Goal: Task Accomplishment & Management: Manage account settings

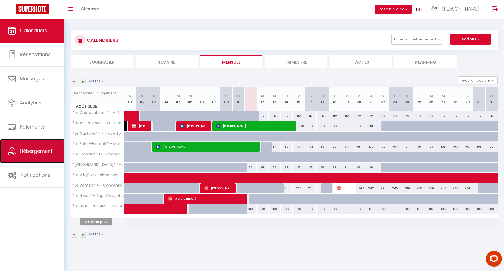
click at [37, 152] on span "Hébergement" at bounding box center [36, 151] width 33 height 7
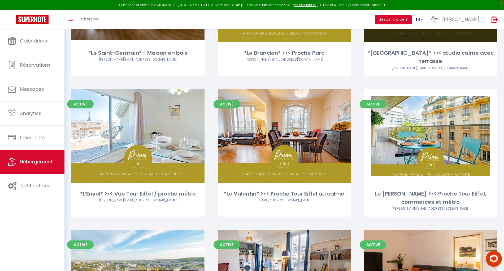
scroll to position [141, 0]
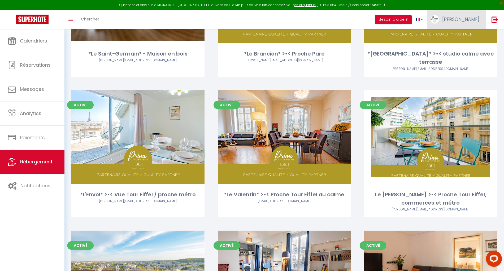
click at [466, 19] on span "[PERSON_NAME]" at bounding box center [460, 19] width 37 height 7
click at [462, 35] on link "Paramètres" at bounding box center [464, 36] width 39 height 9
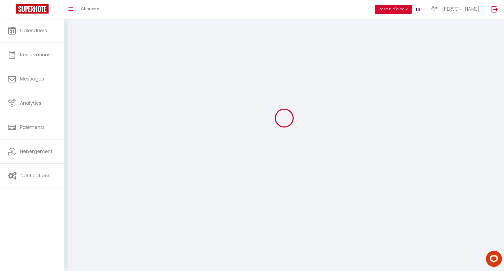
type input "[PERSON_NAME]"
type input "Fourreau"
type input "0649832360"
type input "[STREET_ADDRESS]"
type input "75015"
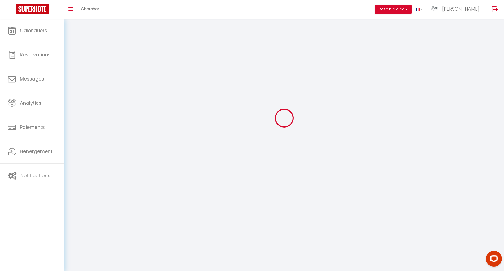
type input "[GEOGRAPHIC_DATA]"
type input "u1XbyhufZujO9YoCC5tyWYTuC"
type input "dyqPpMGTcei2FjAI4MiMeDUUT"
select select "28"
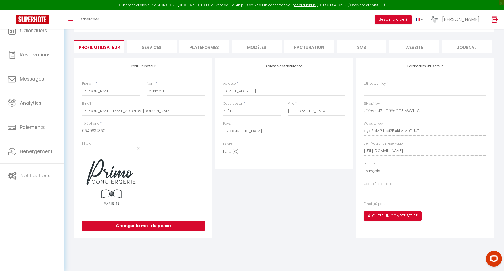
select select "fr"
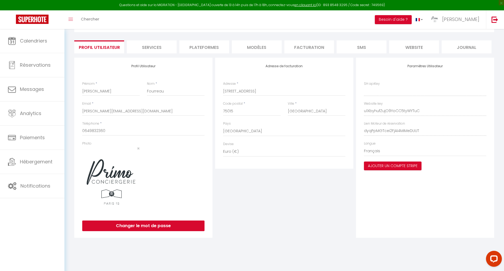
type input "u1XbyhufZujO9YoCC5tyWYTuC"
type input "dyqPpMGTcei2FjAI4MiMeDUUT"
type input "[URL][DOMAIN_NAME]"
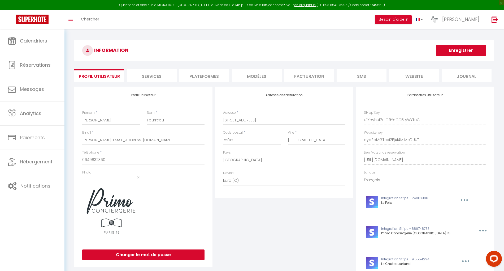
click at [195, 72] on li "Plateformes" at bounding box center [204, 75] width 50 height 13
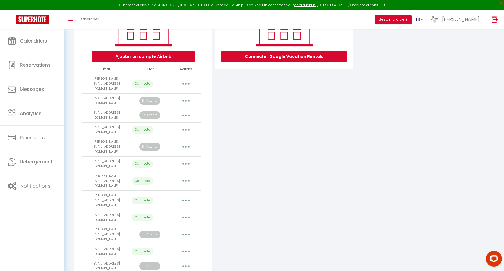
scroll to position [100, 0]
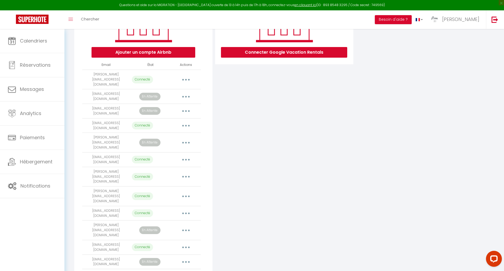
click at [184, 209] on button "button" at bounding box center [186, 213] width 15 height 8
click at [177, 220] on link "Importer les appartements" at bounding box center [162, 224] width 59 height 9
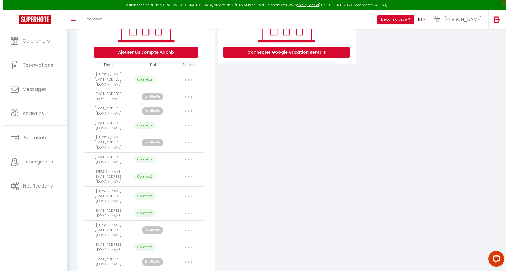
scroll to position [97, 0]
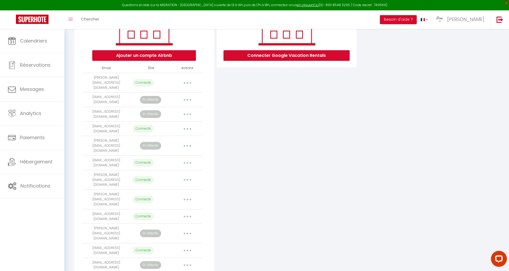
select select "75320"
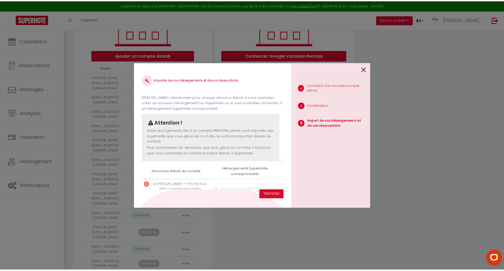
scroll to position [25, 0]
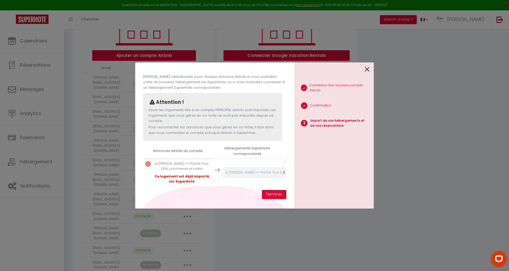
click at [368, 69] on icon at bounding box center [367, 69] width 5 height 8
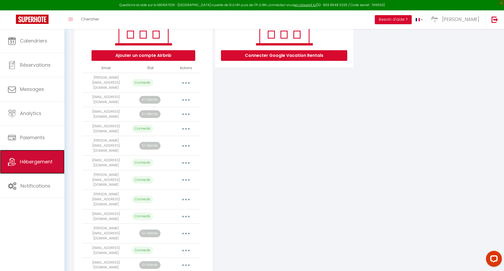
click at [33, 165] on link "Hébergement" at bounding box center [32, 162] width 64 height 24
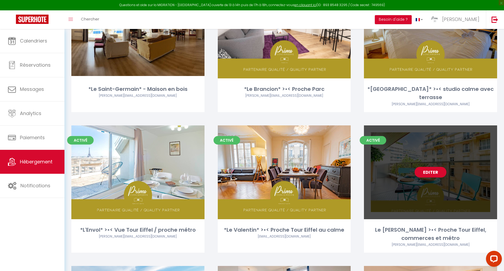
scroll to position [212, 0]
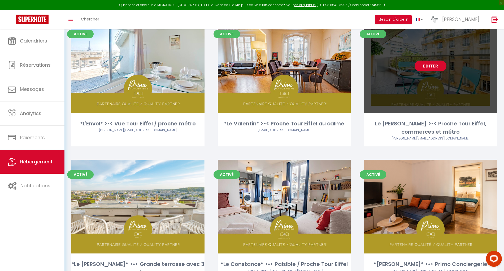
click at [433, 65] on link "Editer" at bounding box center [431, 65] width 32 height 11
select select "3"
select select "2"
select select "1"
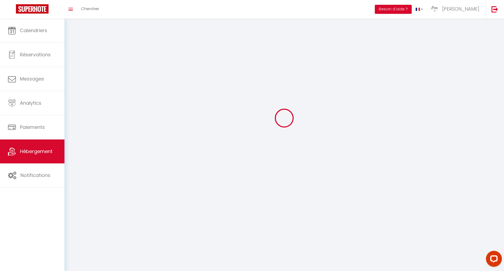
select select
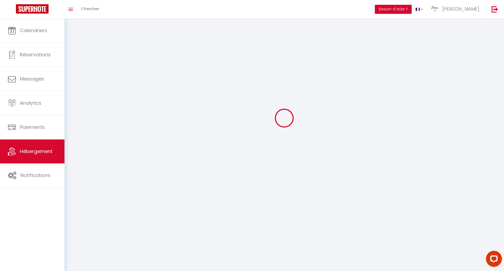
checkbox input "false"
select select
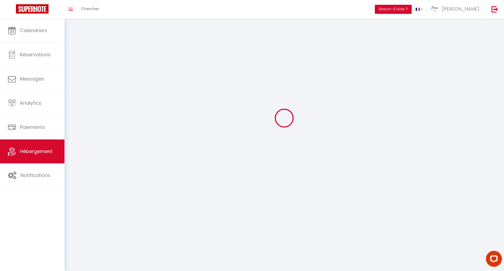
select select
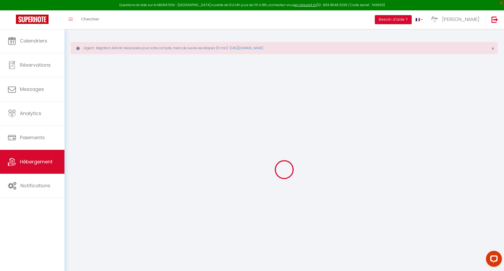
select select
checkbox input "false"
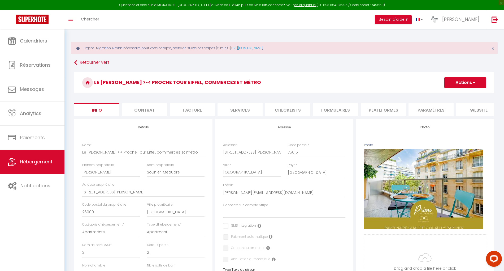
select select
checkbox input "false"
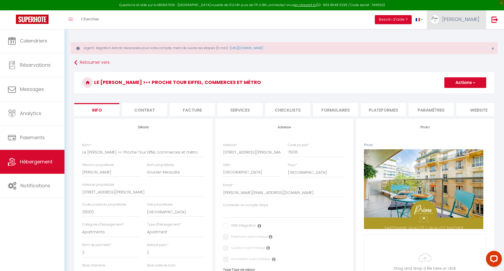
click at [462, 19] on link "[PERSON_NAME]" at bounding box center [456, 19] width 59 height 19
click at [462, 34] on link "Paramètres" at bounding box center [464, 36] width 39 height 9
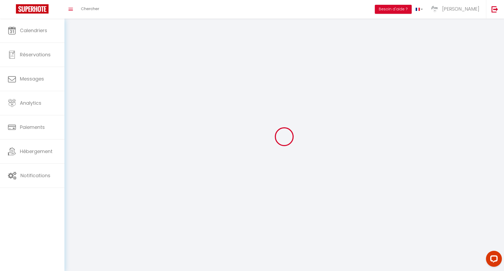
type input "[PERSON_NAME]"
type input "Fourreau"
type input "0649832360"
type input "[STREET_ADDRESS]"
type input "75015"
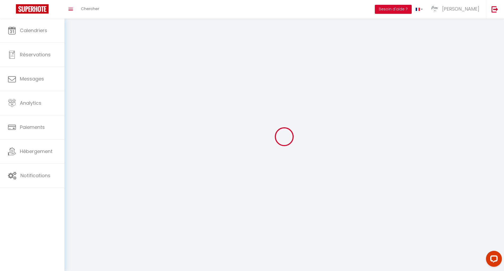
type input "[GEOGRAPHIC_DATA]"
type input "u1XbyhufZujO9YoCC5tyWYTuC"
type input "dyqPpMGTcei2FjAI4MiMeDUUT"
select select "28"
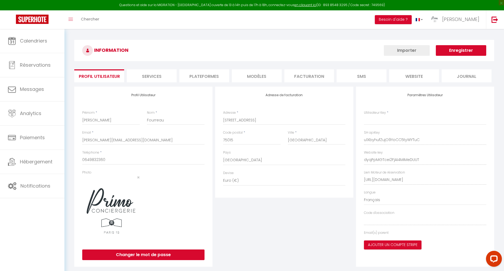
type input "u1XbyhufZujO9YoCC5tyWYTuC"
type input "dyqPpMGTcei2FjAI4MiMeDUUT"
type input "[URL][DOMAIN_NAME]"
select select "fr"
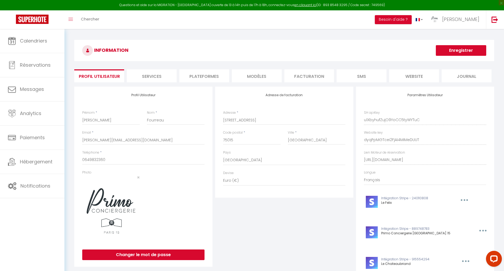
click at [210, 74] on li "Plateformes" at bounding box center [204, 75] width 50 height 13
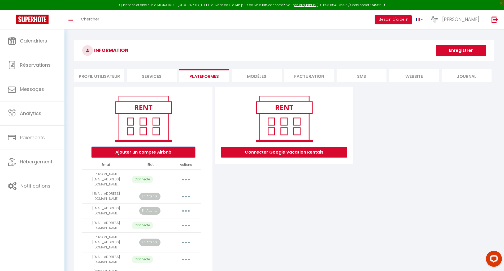
click at [152, 155] on button "Ajouter un compte Airbnb" at bounding box center [144, 152] width 104 height 11
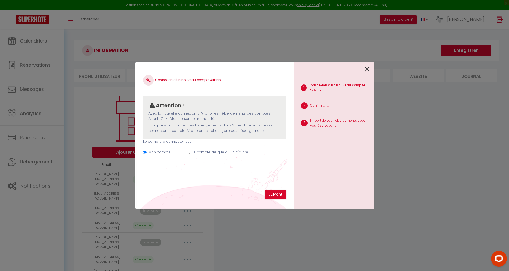
click at [370, 69] on icon at bounding box center [367, 69] width 5 height 8
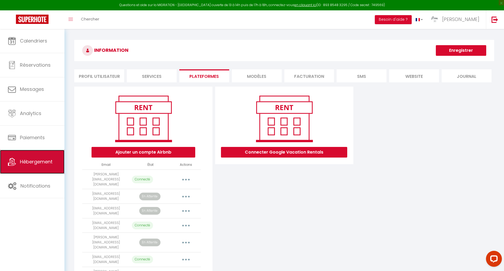
click at [47, 158] on link "Hébergement" at bounding box center [32, 162] width 64 height 24
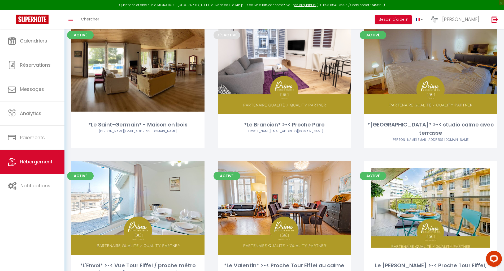
scroll to position [212, 0]
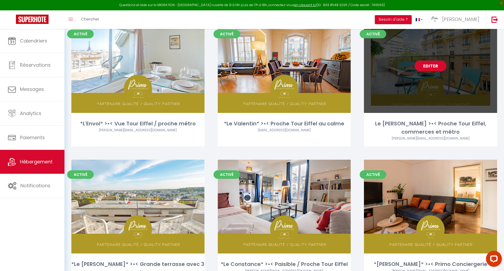
click at [435, 65] on link "Editer" at bounding box center [431, 65] width 32 height 11
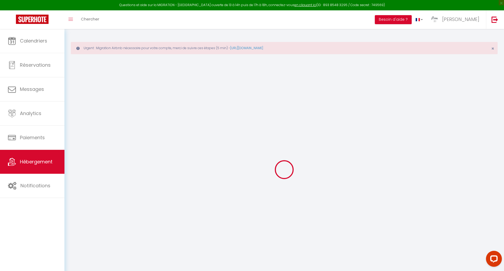
select select "+ 3 %"
select select
checkbox input "false"
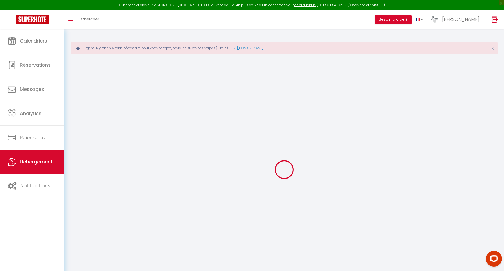
checkbox input "false"
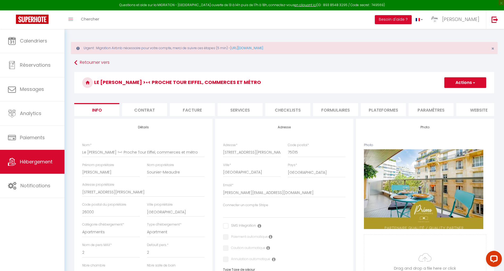
click at [379, 108] on li "Plateformes" at bounding box center [383, 109] width 45 height 13
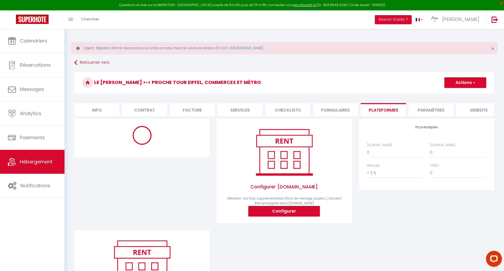
select select "5939-883996887872895681"
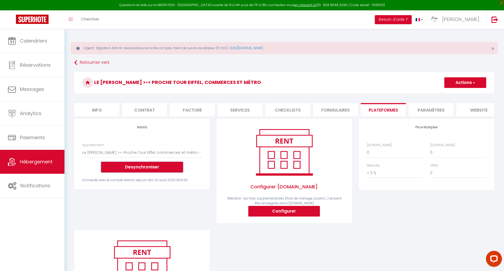
click at [146, 172] on button "Desynchroniser" at bounding box center [142, 167] width 82 height 11
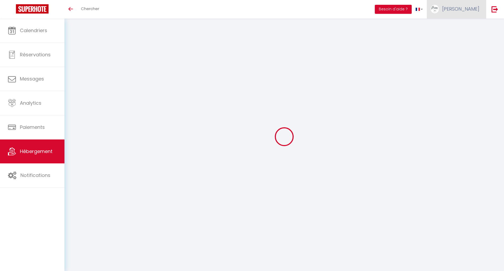
drag, startPoint x: 0, startPoint y: 0, endPoint x: 478, endPoint y: 10, distance: 478.2
select select "+ 3 %"
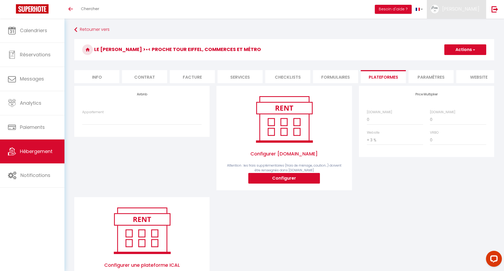
click at [26, 150] on span "Hébergement" at bounding box center [36, 151] width 33 height 7
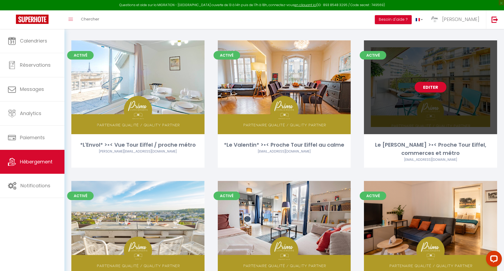
scroll to position [177, 0]
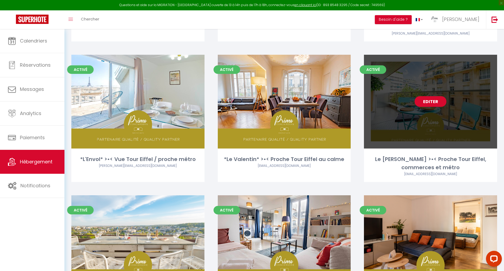
click at [433, 99] on link "Editer" at bounding box center [431, 101] width 32 height 11
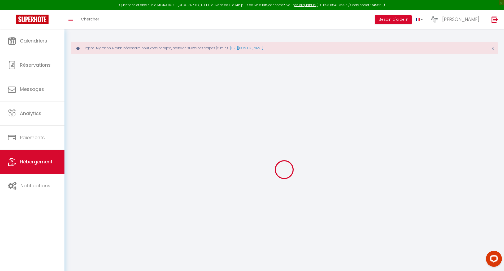
select select "+ 3 %"
select select
checkbox input "false"
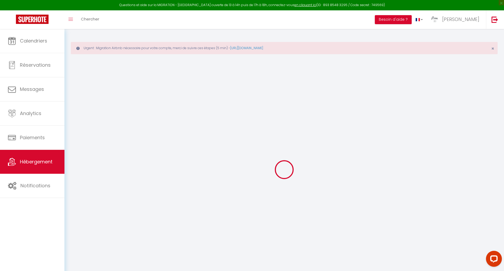
checkbox input "false"
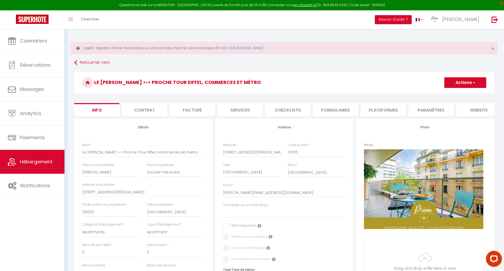
click at [383, 107] on li "Plateformes" at bounding box center [383, 109] width 45 height 13
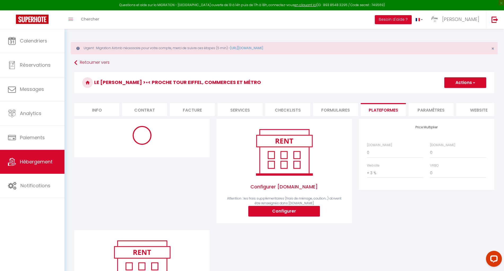
select select "10672-883996887872895681"
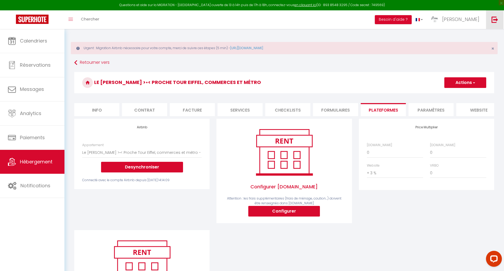
click at [494, 22] on img at bounding box center [495, 19] width 7 height 7
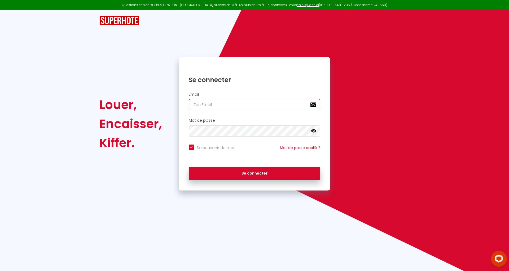
drag, startPoint x: 263, startPoint y: 101, endPoint x: 265, endPoint y: 112, distance: 11.0
click at [263, 101] on input "email" at bounding box center [255, 104] width 132 height 11
paste input "bordeauxcosyhome@gmail.com"
type input "bordeauxcosyhome@gmail.com"
checkbox input "true"
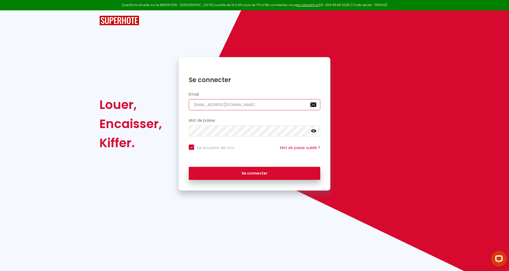
type input "bordeauxcosyhome@gmail.com"
checkbox input "true"
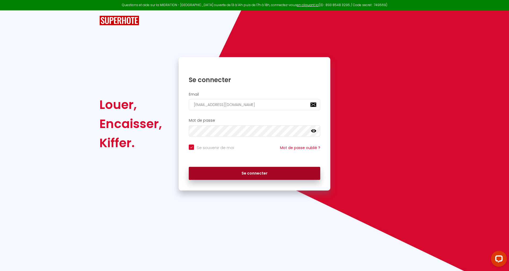
click at [274, 174] on button "Se connecter" at bounding box center [255, 173] width 132 height 13
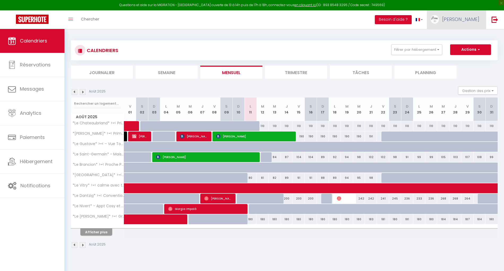
click at [479, 19] on link "[PERSON_NAME]" at bounding box center [456, 19] width 59 height 19
click at [455, 35] on link "Paramètres" at bounding box center [464, 36] width 39 height 9
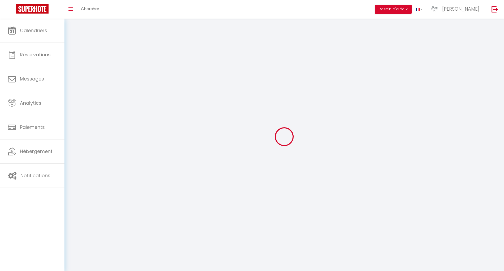
type input "[PERSON_NAME]"
type input "Fourreau"
type input "0649832360"
type input "22 rue de Chambéry"
type input "75015"
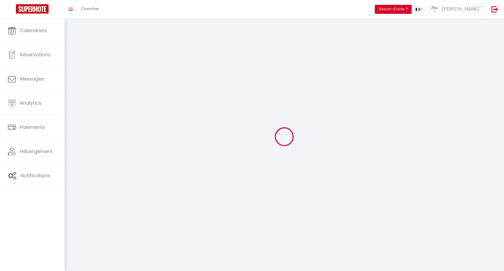
type input "[GEOGRAPHIC_DATA]"
type input "u1XbyhufZujO9YoCC5tyWYTuC"
type input "dyqPpMGTcei2FjAI4MiMeDUUT"
select select "28"
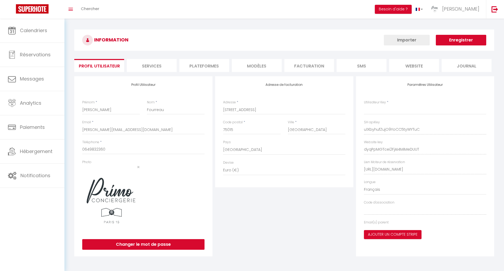
select select "fr"
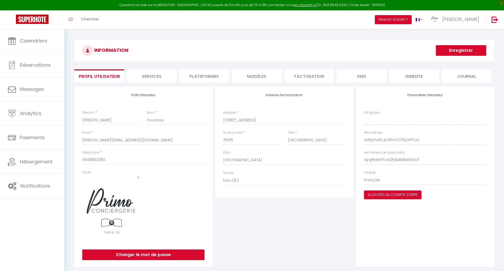
type input "u1XbyhufZujO9YoCC5tyWYTuC"
type input "dyqPpMGTcei2FjAI4MiMeDUUT"
type input "https://app.superhote.com/#/get-available-rentals/dyqPpMGTcei2FjAI4MiMeDUUT"
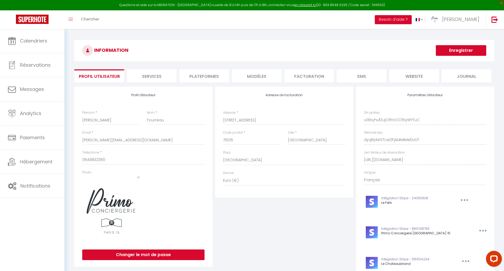
click at [202, 76] on li "Plateformes" at bounding box center [204, 75] width 50 height 13
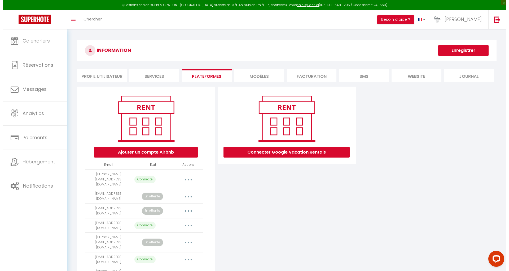
scroll to position [71, 0]
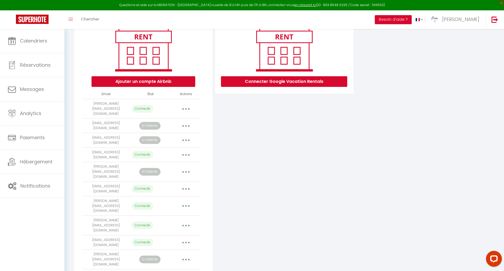
click at [185, 241] on icon "button" at bounding box center [186, 242] width 2 height 2
click at [181, 250] on link "Importer les appartements" at bounding box center [162, 254] width 59 height 9
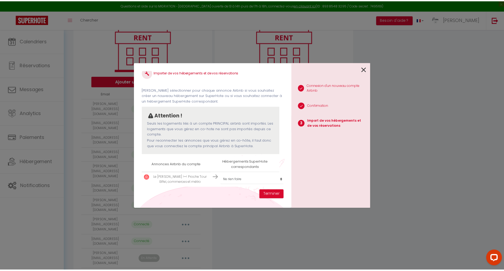
scroll to position [13, 0]
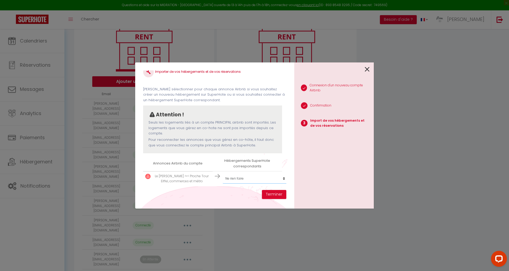
click at [243, 173] on select "Créer un nouveau hébergement Ne rien faire *Le Saint-Germain* - Maison en bois …" at bounding box center [255, 178] width 65 height 10
select select "75320"
click at [223, 173] on select "Créer un nouveau hébergement Ne rien faire *Le Saint-Germain* - Maison en bois …" at bounding box center [255, 178] width 65 height 10
click at [275, 196] on button "Terminer" at bounding box center [274, 194] width 24 height 9
